Goal: Transaction & Acquisition: Purchase product/service

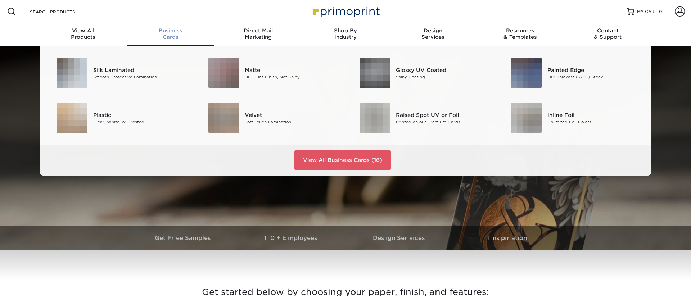
click at [168, 28] on span "Business" at bounding box center [170, 30] width 87 height 6
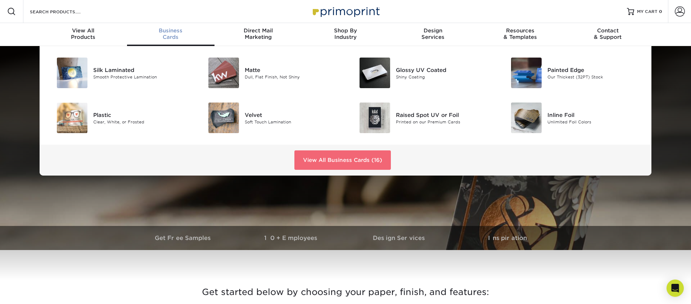
click at [352, 157] on link "View All Business Cards (16)" at bounding box center [342, 159] width 96 height 19
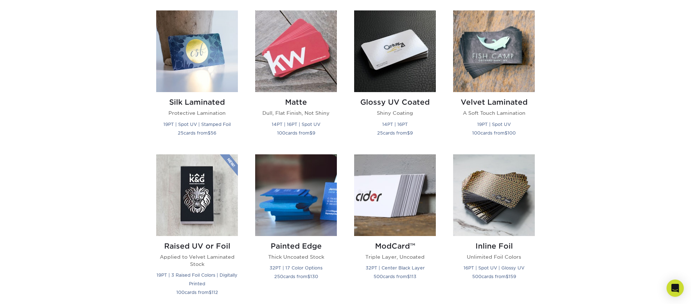
scroll to position [379, 0]
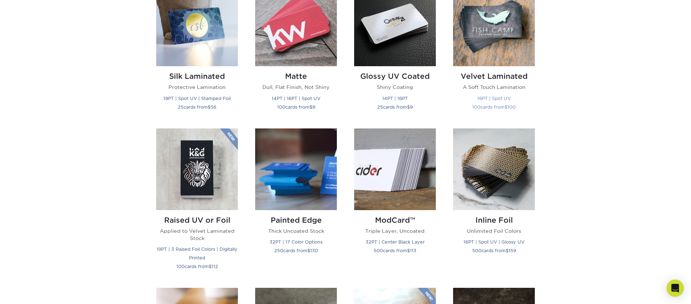
click at [505, 104] on span "$" at bounding box center [505, 106] width 3 height 5
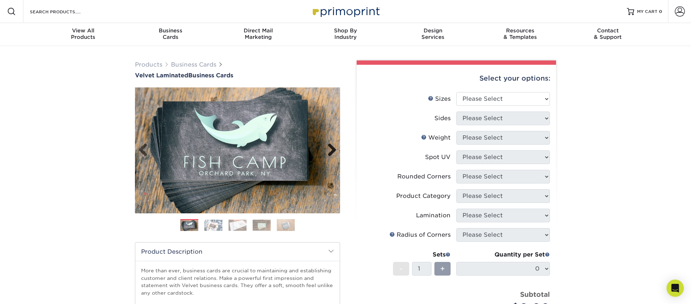
click at [332, 147] on link "Next" at bounding box center [329, 150] width 14 height 14
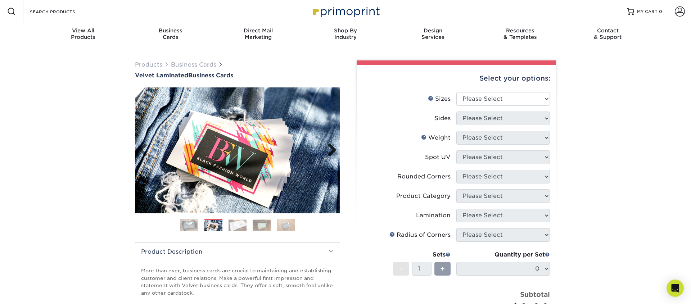
click at [332, 147] on link "Next" at bounding box center [329, 150] width 14 height 14
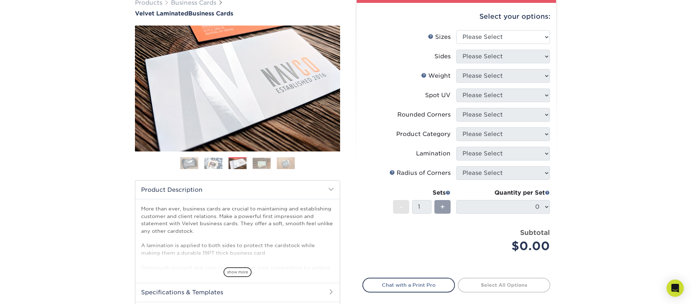
scroll to position [56, 0]
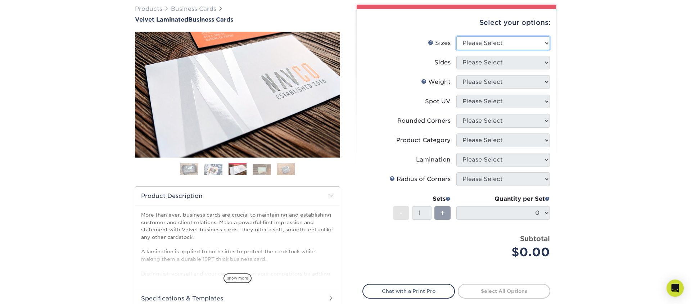
click at [489, 41] on select "Please Select 1.5" x 3.5" - Mini 1.75" x 3.5" - Mini 2" x 2" - Square 2" x 3" -…" at bounding box center [503, 43] width 94 height 14
select select "2.00x3.50"
click at [456, 36] on select "Please Select 1.5" x 3.5" - Mini 1.75" x 3.5" - Mini 2" x 2" - Square 2" x 3" -…" at bounding box center [503, 43] width 94 height 14
click at [512, 63] on select "Please Select Print Both Sides Print Front Only" at bounding box center [503, 63] width 94 height 14
select select "13abbda7-1d64-4f25-8bb2-c179b224825d"
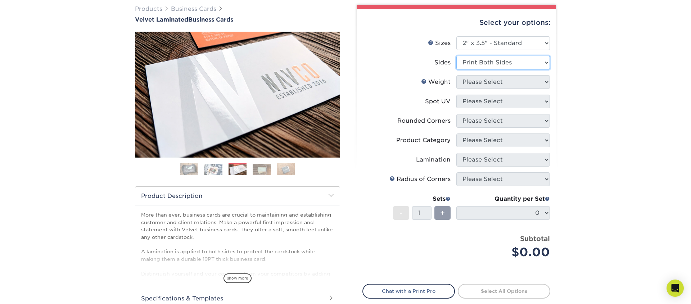
click at [456, 56] on select "Please Select Print Both Sides Print Front Only" at bounding box center [503, 63] width 94 height 14
click at [510, 82] on select "Please Select 16PT" at bounding box center [503, 82] width 94 height 14
select select "16PT"
click at [456, 75] on select "Please Select 16PT" at bounding box center [503, 82] width 94 height 14
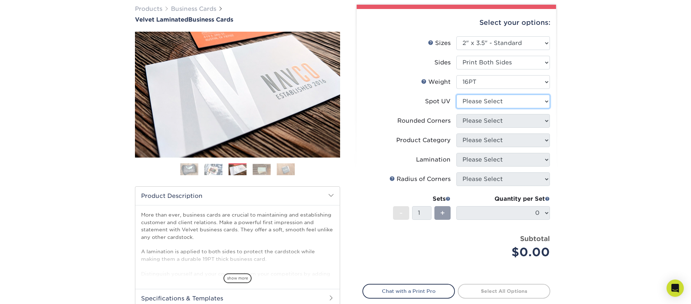
click at [500, 99] on select "Please Select No Spot UV Front and Back (Both Sides) Front Only Back Only" at bounding box center [503, 102] width 94 height 14
select select "2"
click at [456, 95] on select "Please Select No Spot UV Front and Back (Both Sides) Front Only Back Only" at bounding box center [503, 102] width 94 height 14
click at [493, 124] on select "Please Select Yes - Round 2 Corners Yes - Round 4 Corners No" at bounding box center [503, 121] width 94 height 14
select select "0"
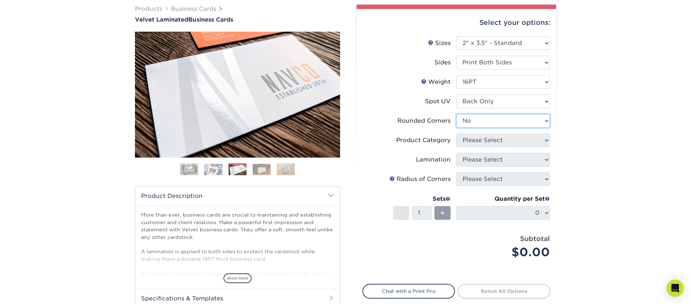
click at [456, 114] on select "Please Select Yes - Round 2 Corners Yes - Round 4 Corners No" at bounding box center [503, 121] width 94 height 14
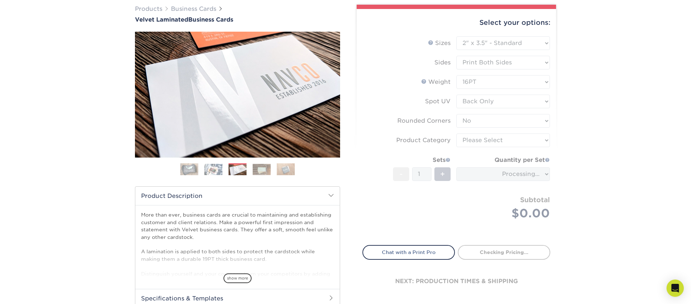
click at [498, 140] on form "Sizes Help Sizes Please Select 1.5" x 3.5" - Mini 1.75" x 3.5" - Mini 2" x 2" -…" at bounding box center [456, 136] width 188 height 200
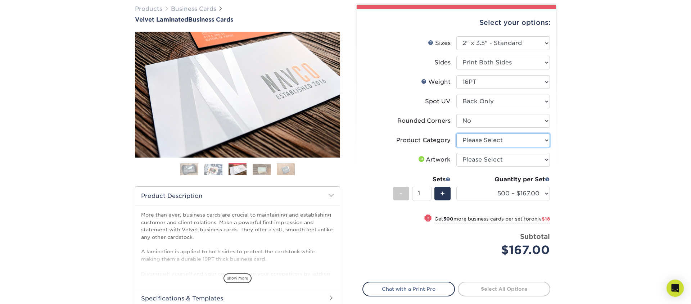
click at [541, 139] on select "Please Select Business Cards" at bounding box center [503, 140] width 94 height 14
select select "3b5148f1-0588-4f88-a218-97bcfdce65c1"
click at [456, 133] on select "Please Select Business Cards" at bounding box center [503, 140] width 94 height 14
click at [528, 159] on select "Please Select I will upload files I need a design - $100" at bounding box center [503, 160] width 94 height 14
select select "upload"
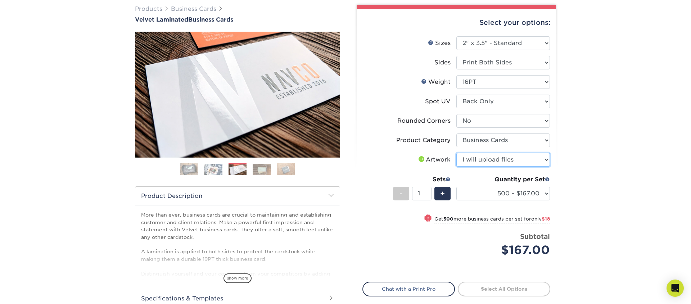
click at [456, 153] on select "Please Select I will upload files I need a design - $100" at bounding box center [503, 160] width 94 height 14
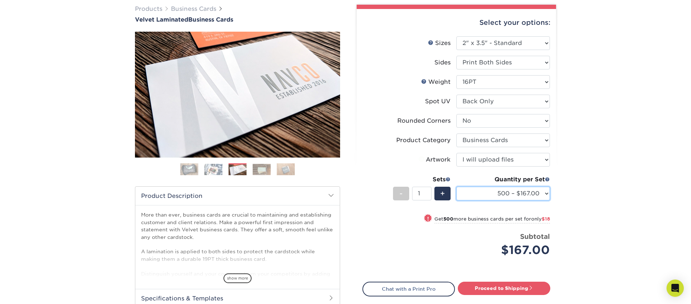
click at [546, 195] on select "500 – $167.00 1000 – $185.00 2500 – $439.00 5000 – $733.00 10000 – $1307.00" at bounding box center [503, 194] width 94 height 14
